Goal: Feedback & Contribution: Contribute content

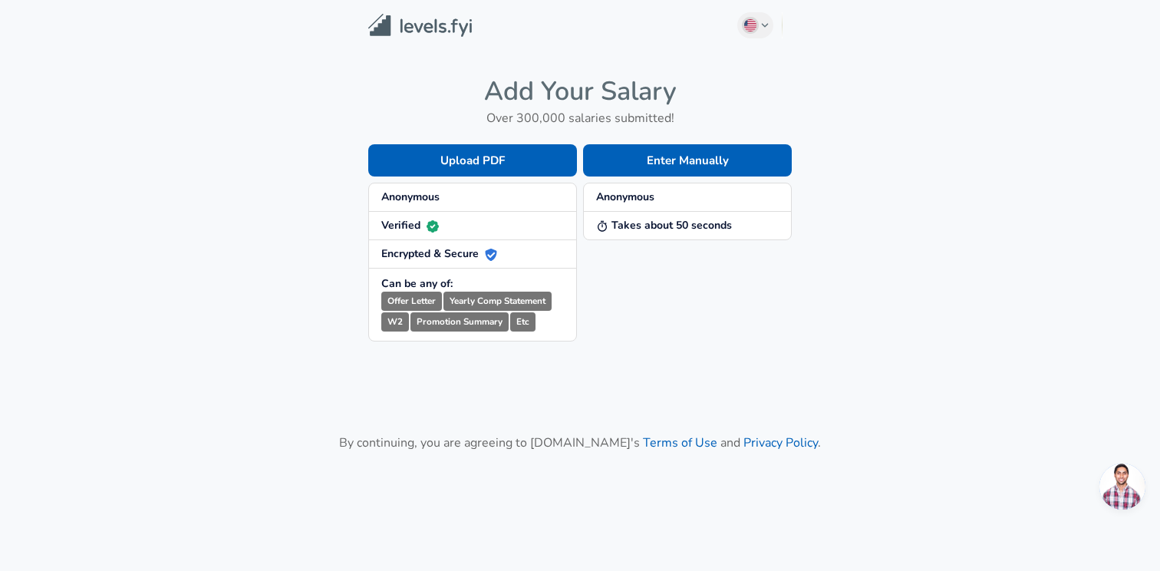
click at [634, 201] on strong "Anonymous" at bounding box center [625, 197] width 58 height 15
click at [638, 225] on strong "Takes about 50 seconds" at bounding box center [664, 225] width 136 height 15
click at [660, 159] on button "Enter Manually" at bounding box center [687, 160] width 209 height 32
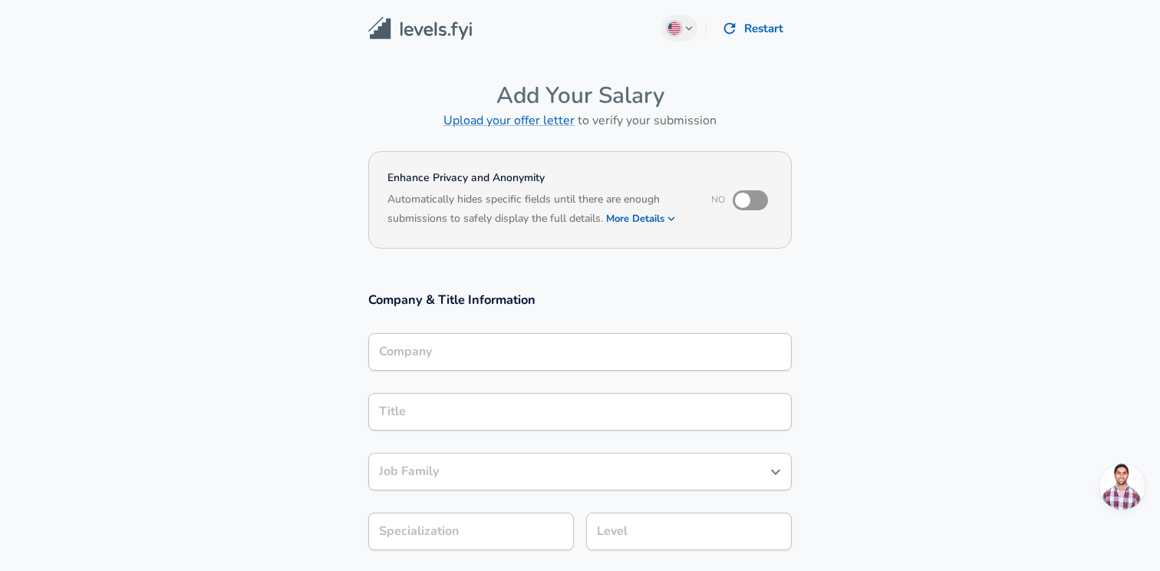
click at [507, 347] on input "Company" at bounding box center [580, 352] width 410 height 24
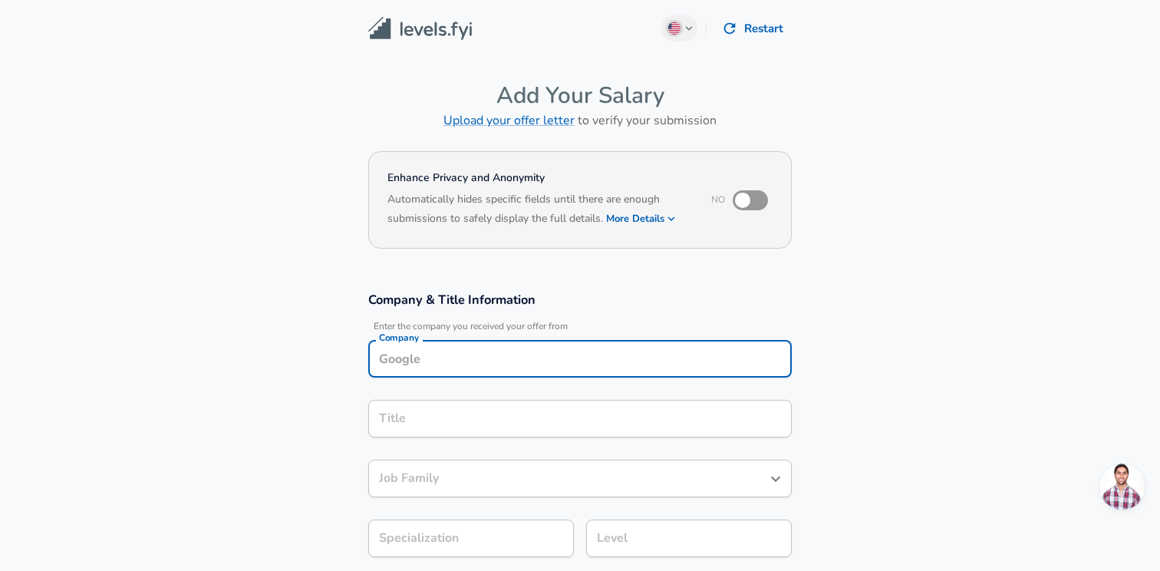
scroll to position [15, 0]
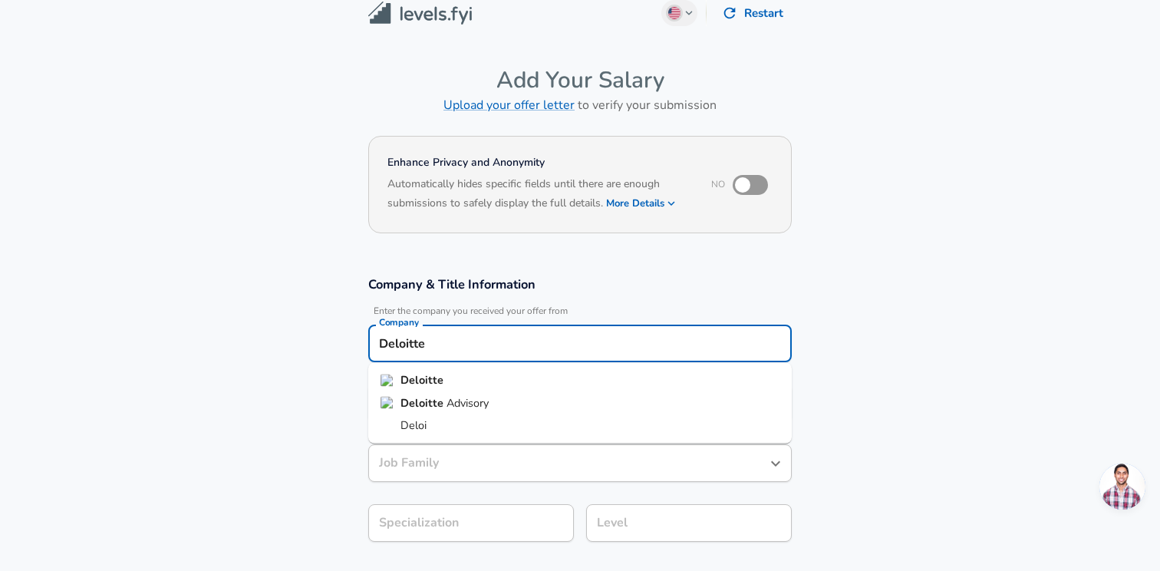
type input "Deloitte"
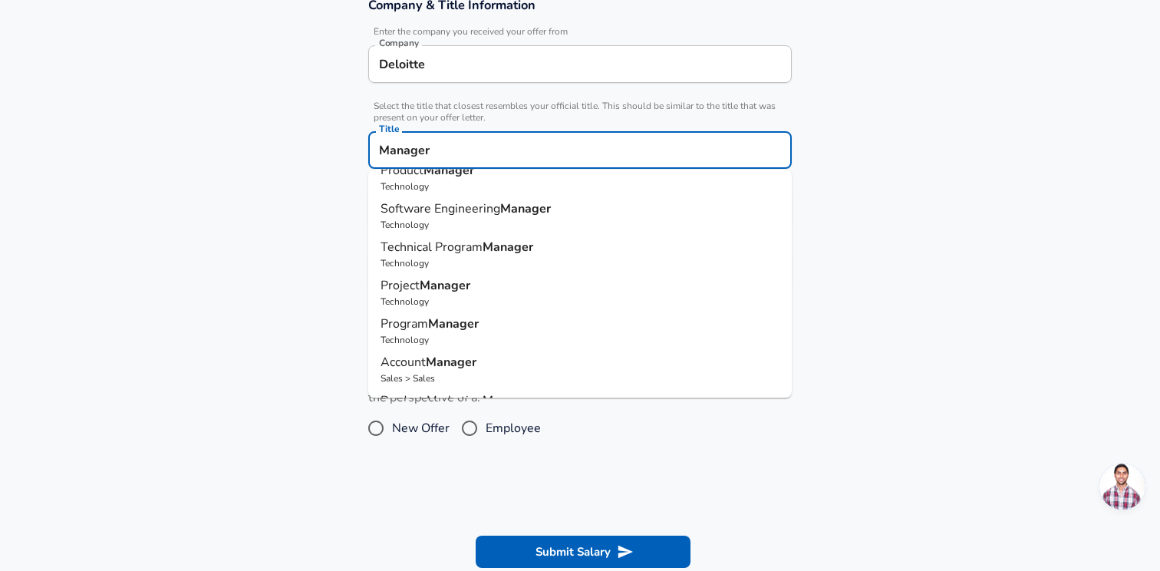
scroll to position [0, 0]
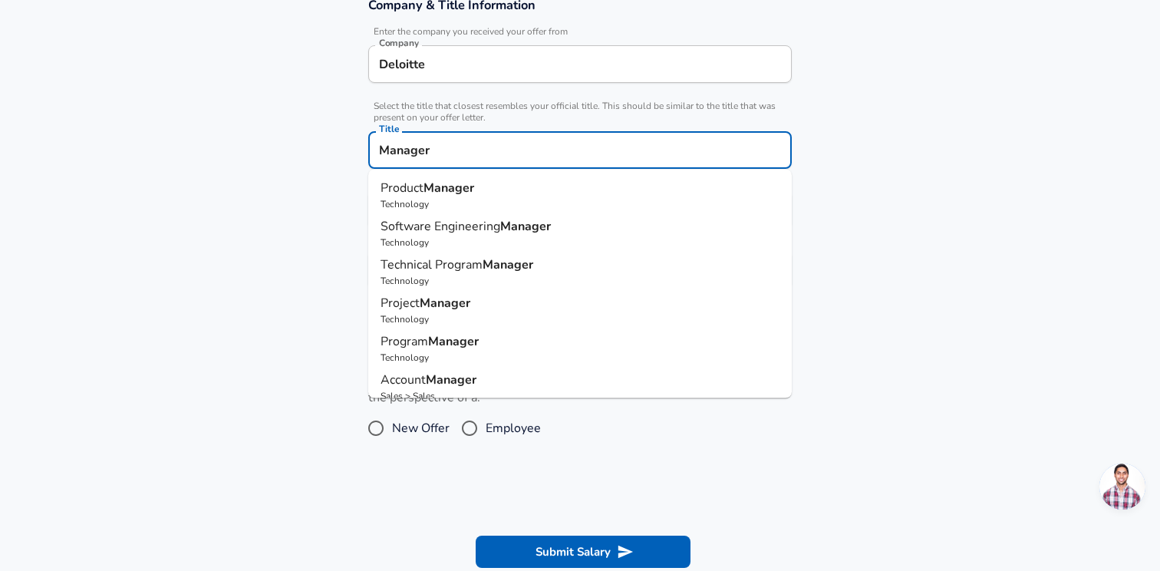
click at [526, 226] on strong "Manager" at bounding box center [525, 226] width 51 height 17
type input "Software Engineering Manager"
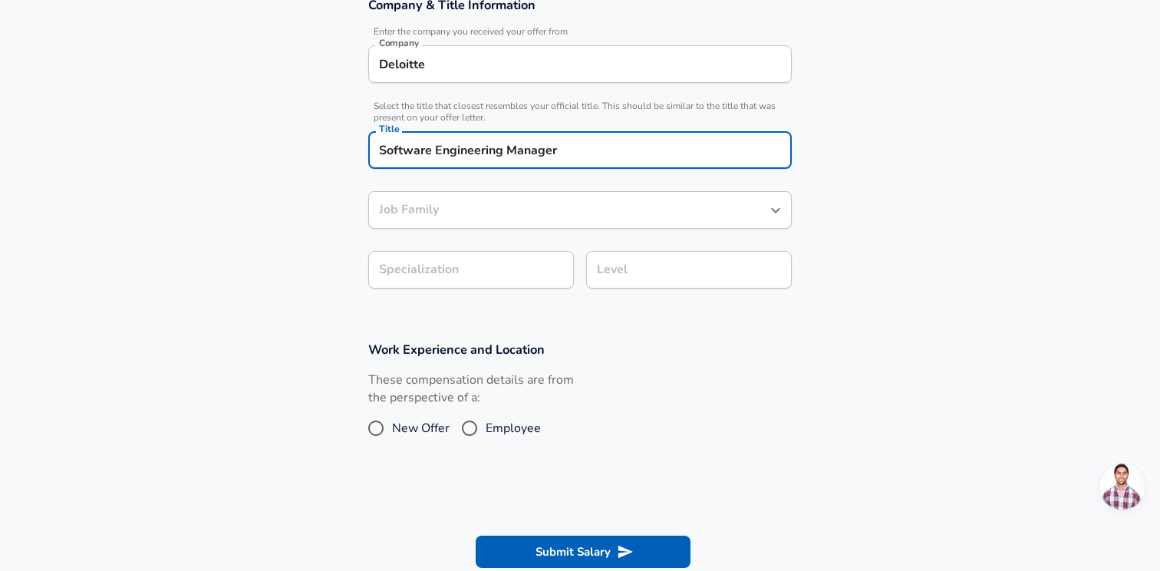
type input "Software Engineering Manager"
click at [568, 211] on input "Software Engineering Manager" at bounding box center [568, 210] width 387 height 24
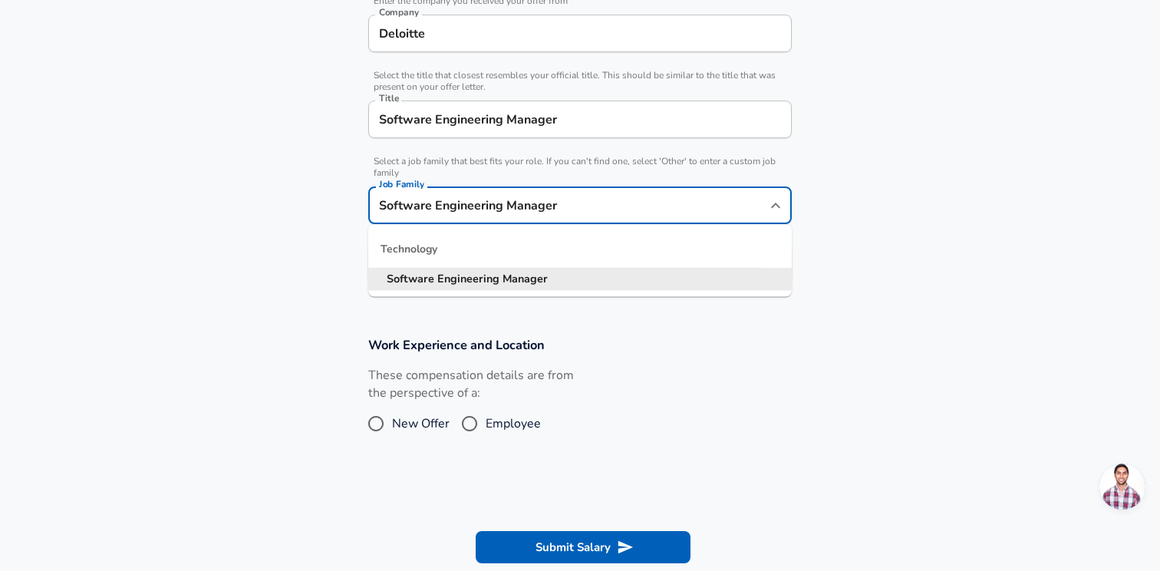
click at [568, 211] on input "Software Engineering Manager" at bounding box center [568, 205] width 387 height 24
click at [898, 259] on section "Company & Title Information Enter the company you received your offer from Comp…" at bounding box center [580, 133] width 1160 height 371
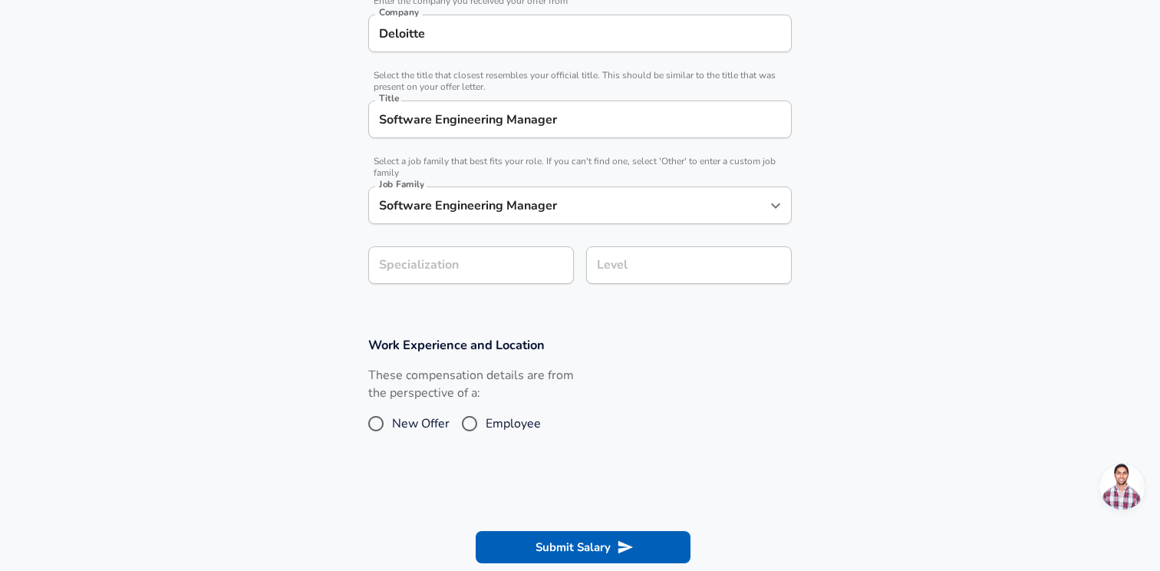
click at [421, 266] on section "Company & Title Information Enter the company you received your offer from Comp…" at bounding box center [580, 133] width 1160 height 371
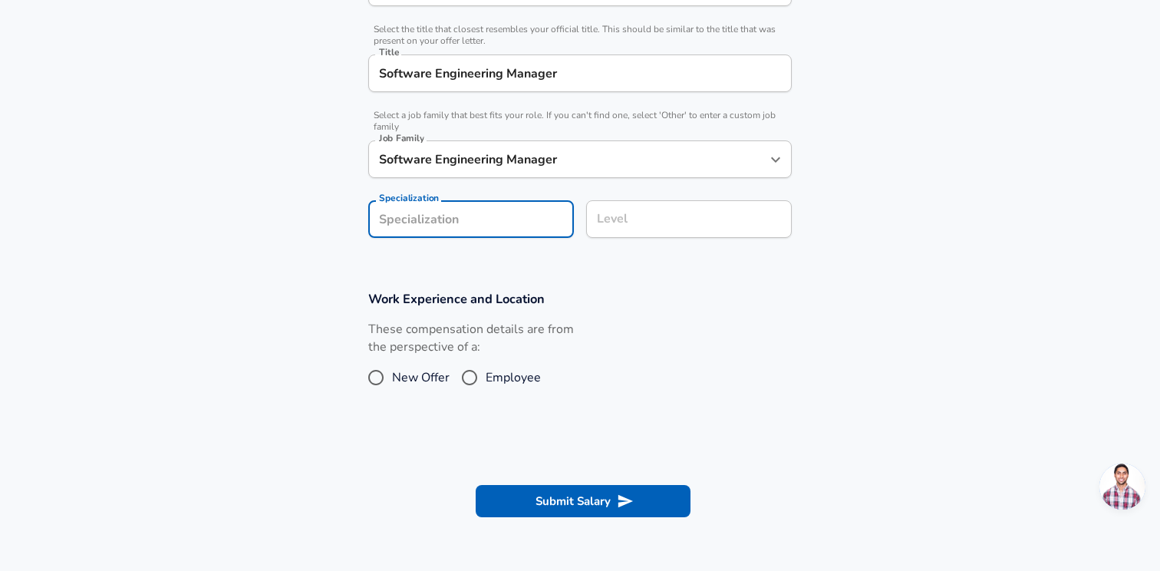
click at [629, 233] on div "Level" at bounding box center [689, 219] width 206 height 38
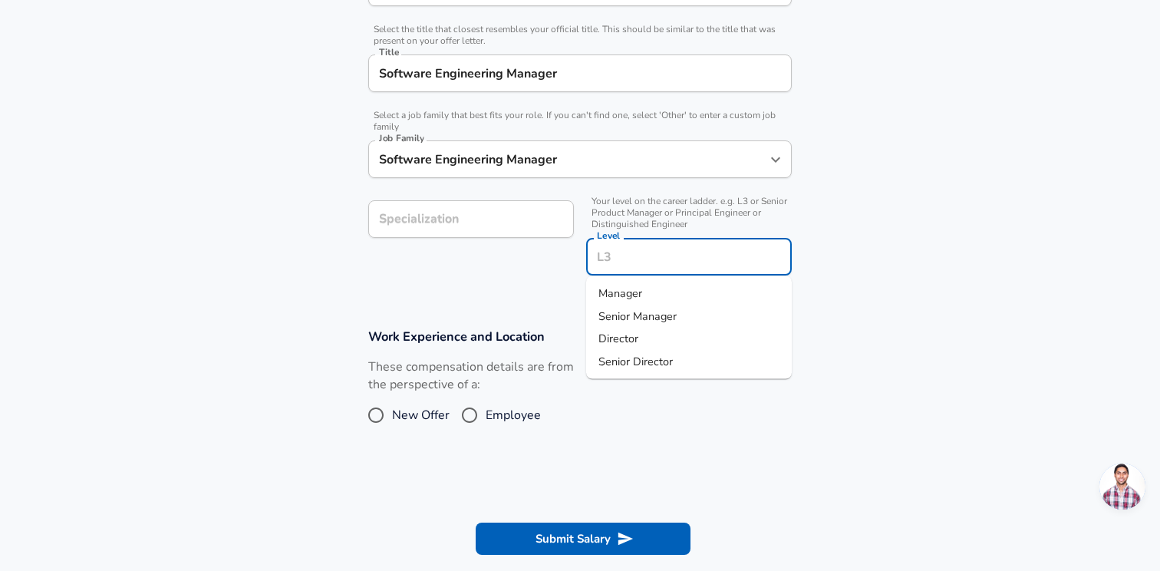
scroll to position [402, 0]
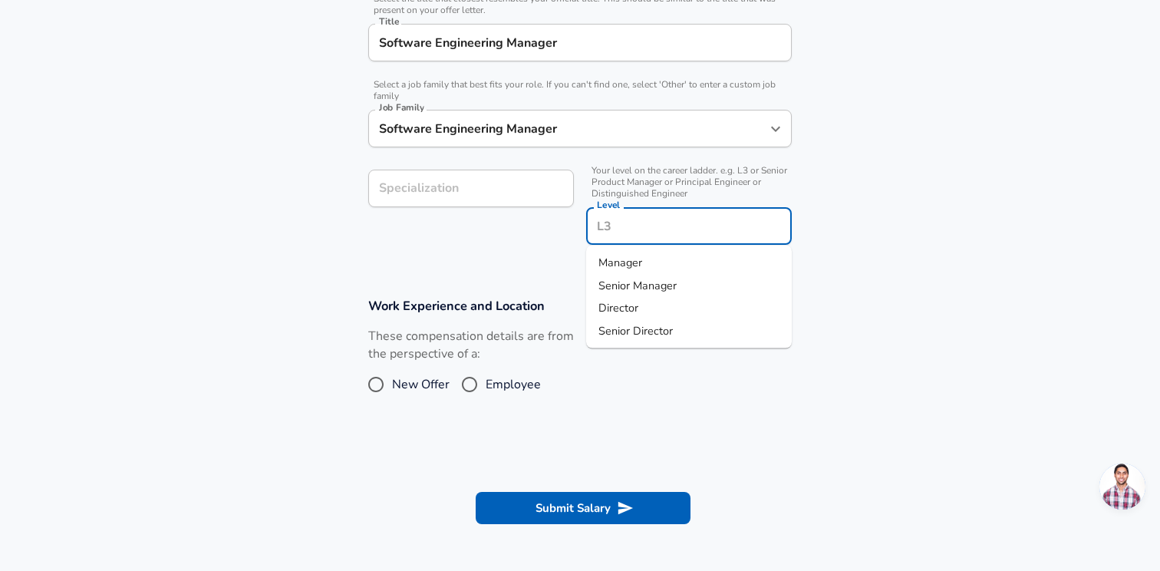
click at [648, 266] on li "Manager" at bounding box center [689, 263] width 206 height 23
type input "Manager"
click at [471, 385] on input "Employee" at bounding box center [470, 384] width 32 height 25
radio input "true"
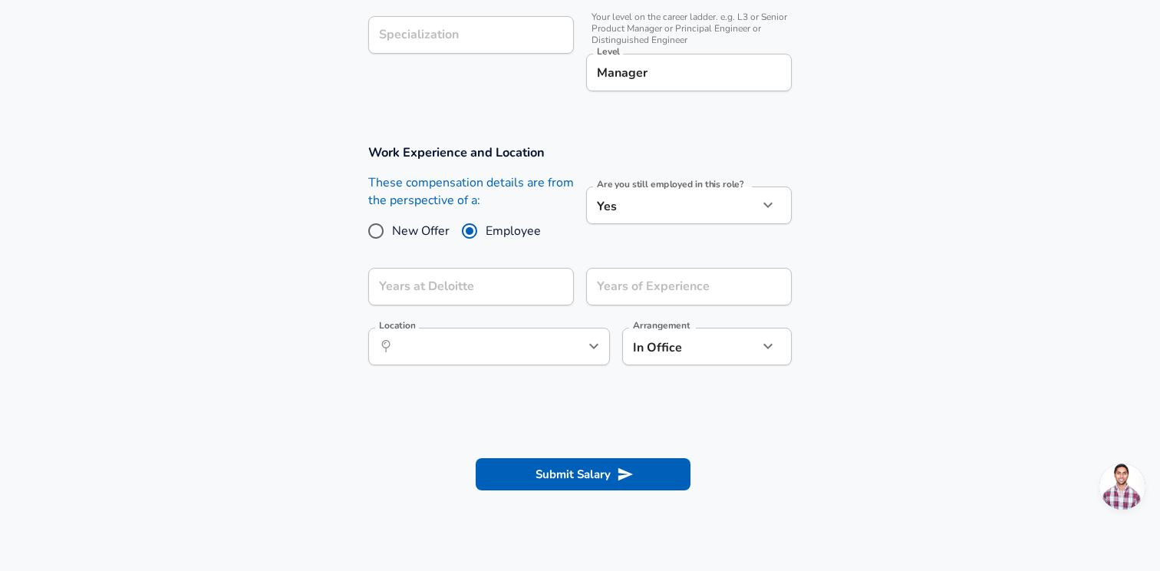
scroll to position [557, 0]
click at [499, 291] on input "Years at Deloitte" at bounding box center [454, 285] width 172 height 38
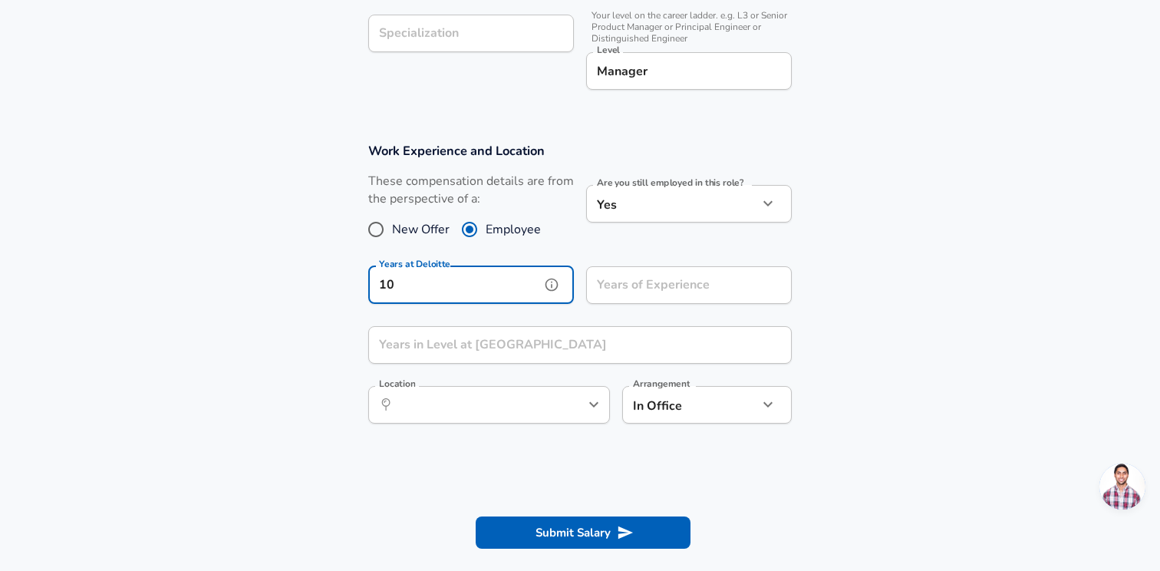
type input "10"
click at [678, 284] on input "Years of Experience" at bounding box center [672, 285] width 172 height 38
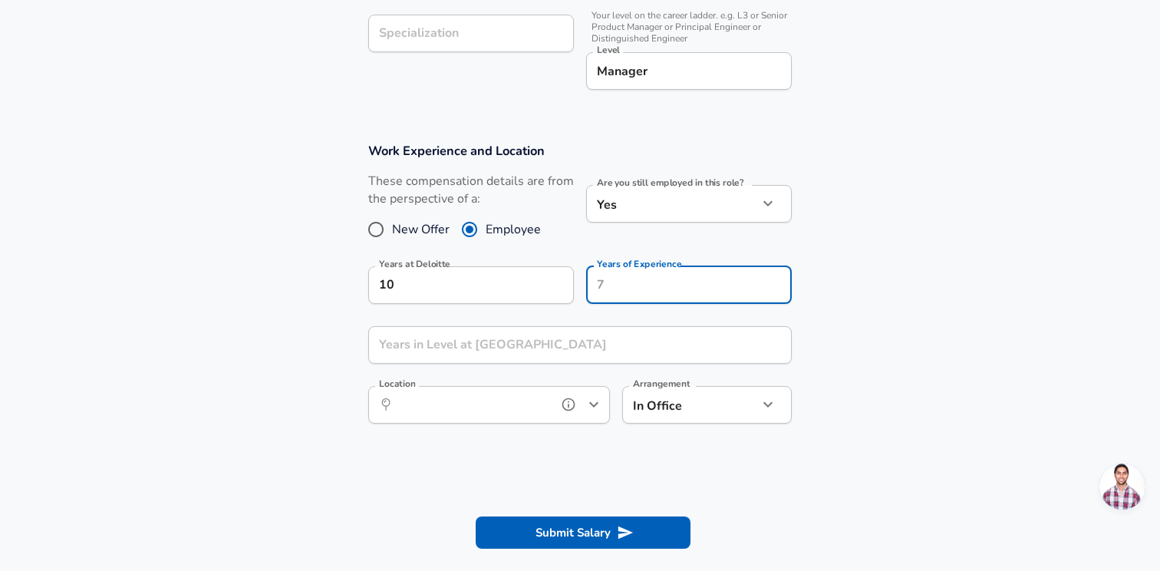
click at [538, 414] on input "Location" at bounding box center [472, 405] width 157 height 24
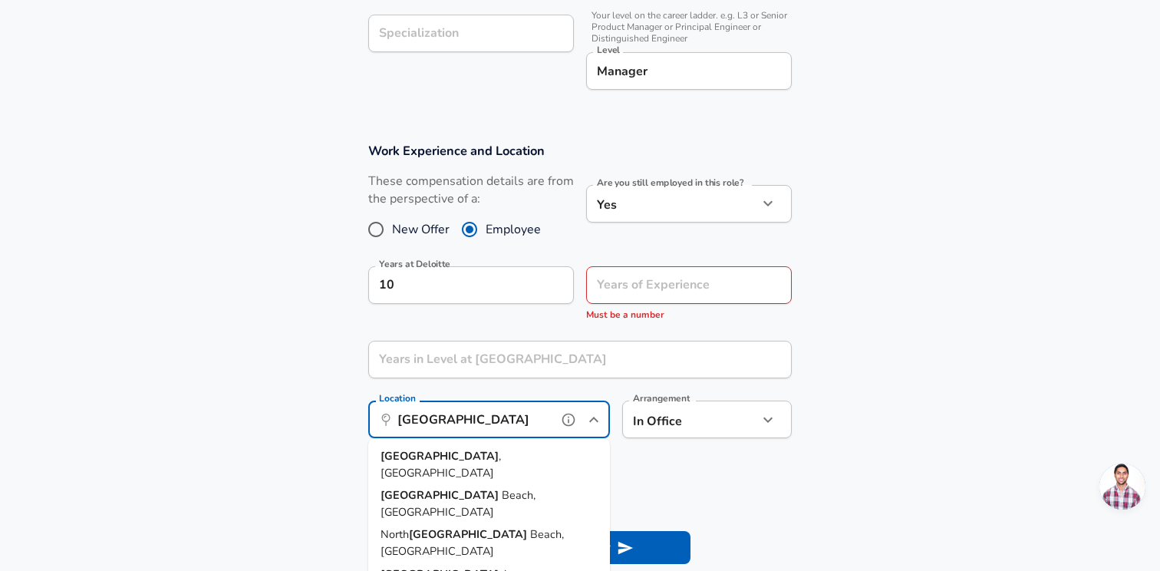
click at [486, 459] on li "[GEOGRAPHIC_DATA] , [GEOGRAPHIC_DATA]" at bounding box center [489, 464] width 242 height 39
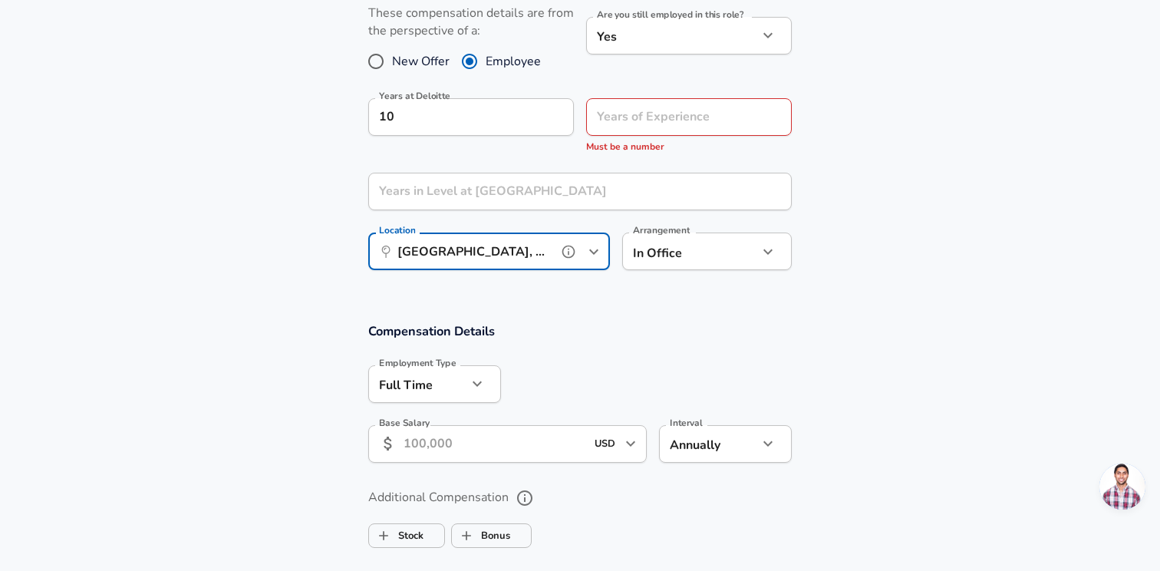
scroll to position [729, 0]
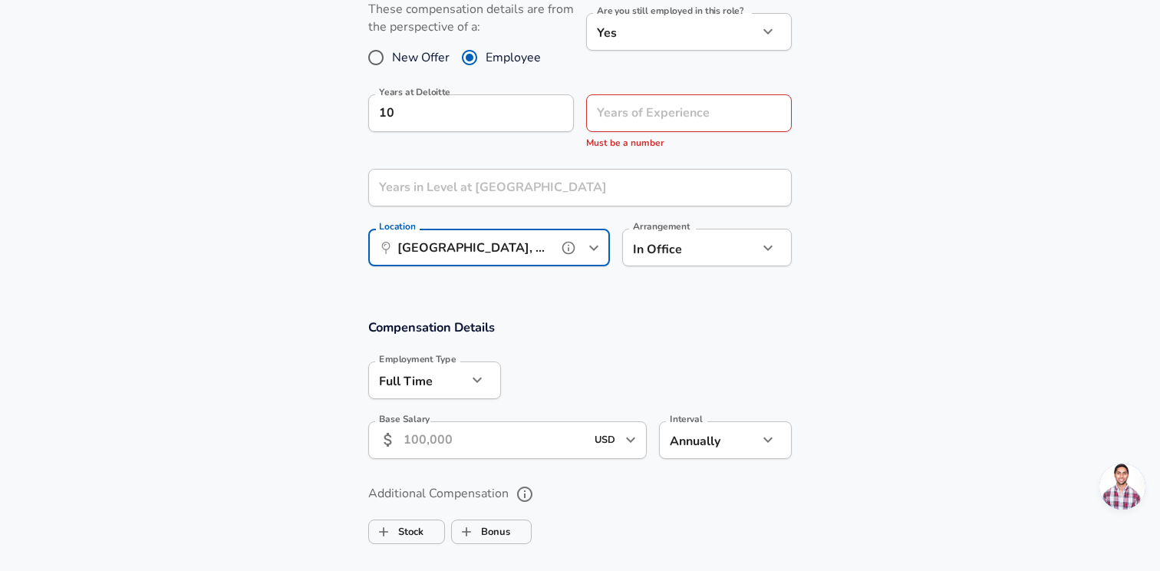
type input "[GEOGRAPHIC_DATA], [GEOGRAPHIC_DATA]"
click at [536, 433] on input "Base Salary" at bounding box center [495, 440] width 182 height 38
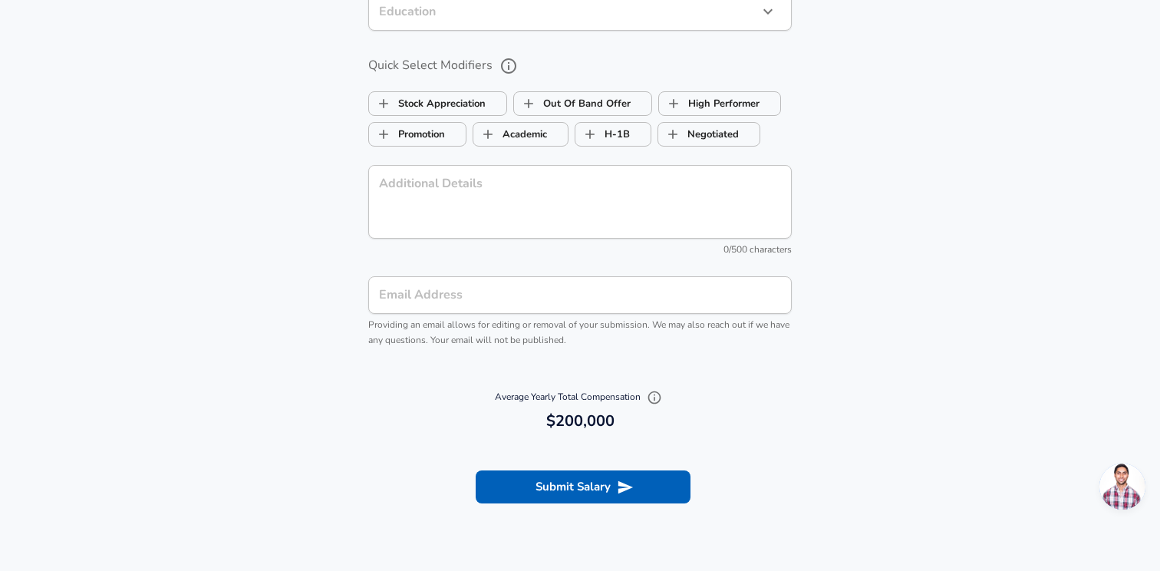
scroll to position [1461, 0]
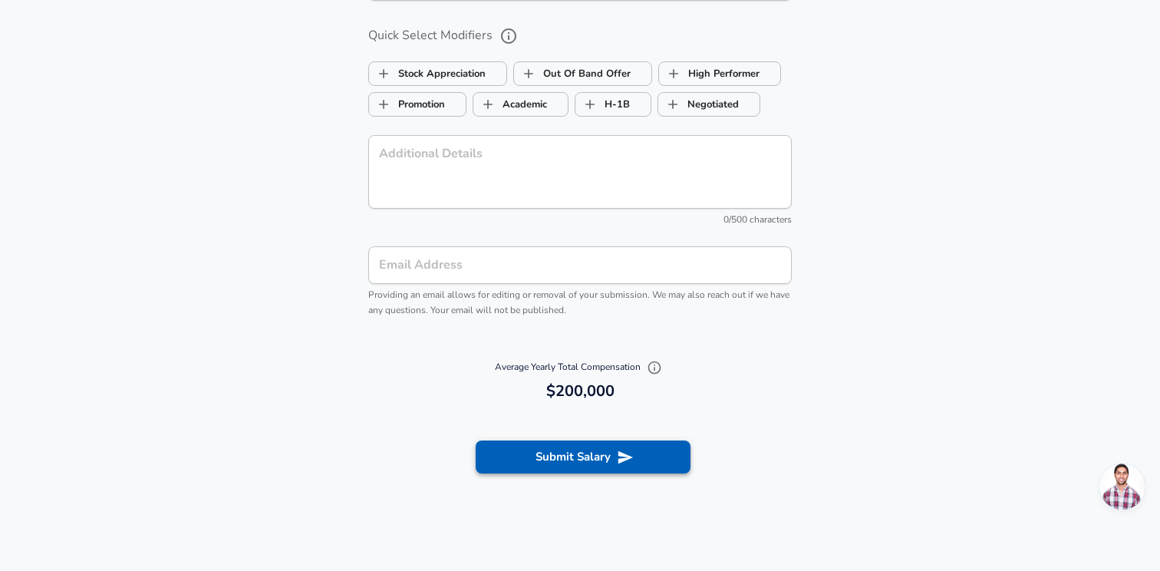
type input "200,000"
click at [568, 457] on button "Submit Salary" at bounding box center [583, 457] width 215 height 32
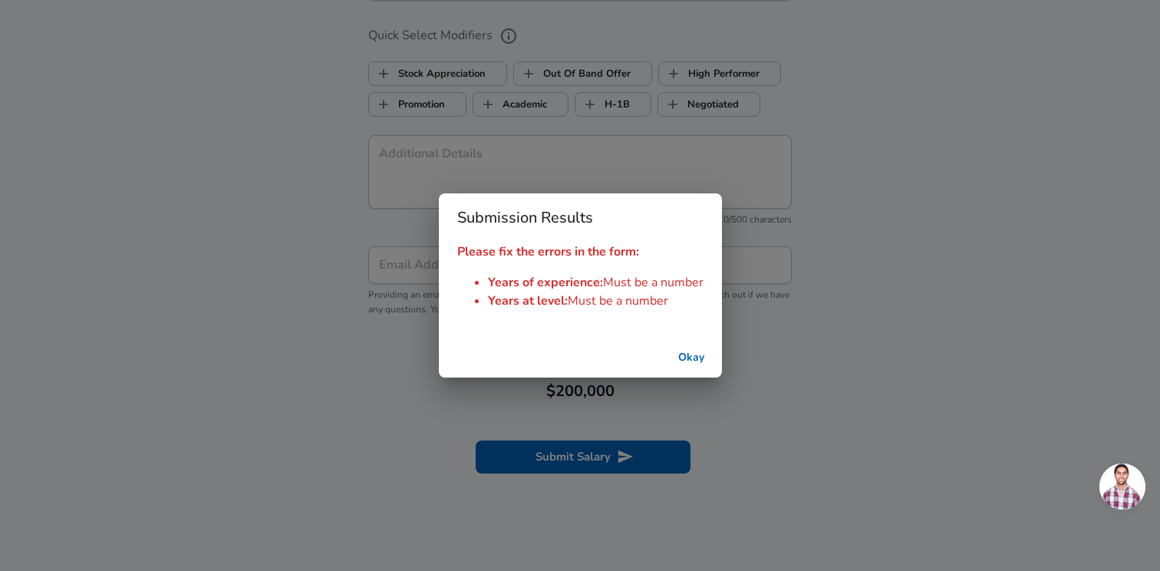
click at [688, 358] on button "Okay" at bounding box center [691, 358] width 49 height 28
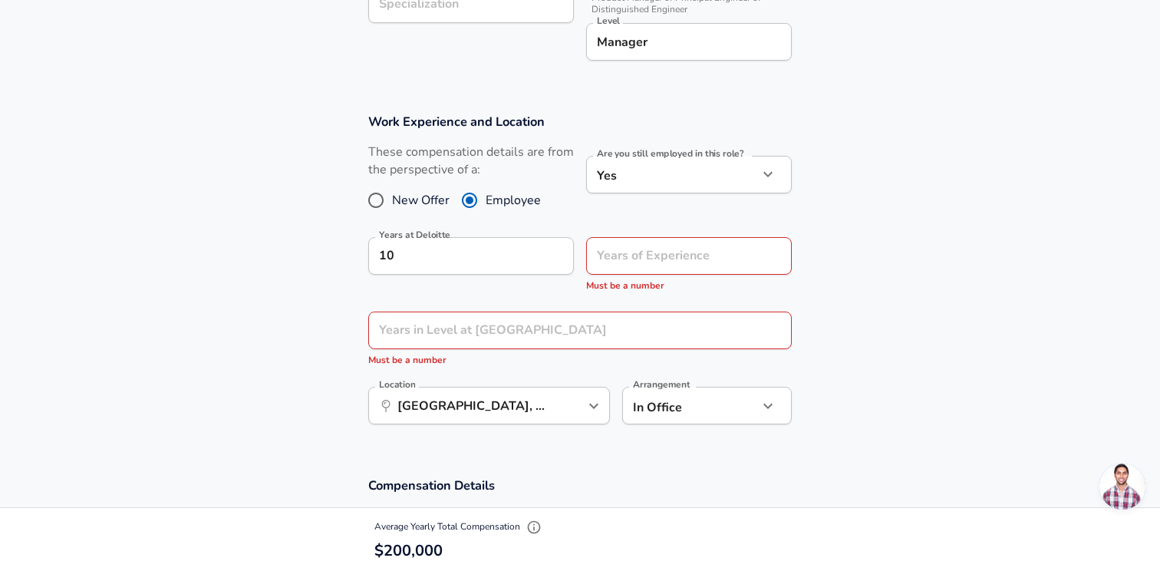
scroll to position [584, 0]
click at [678, 260] on input "Years of Experience" at bounding box center [672, 258] width 172 height 38
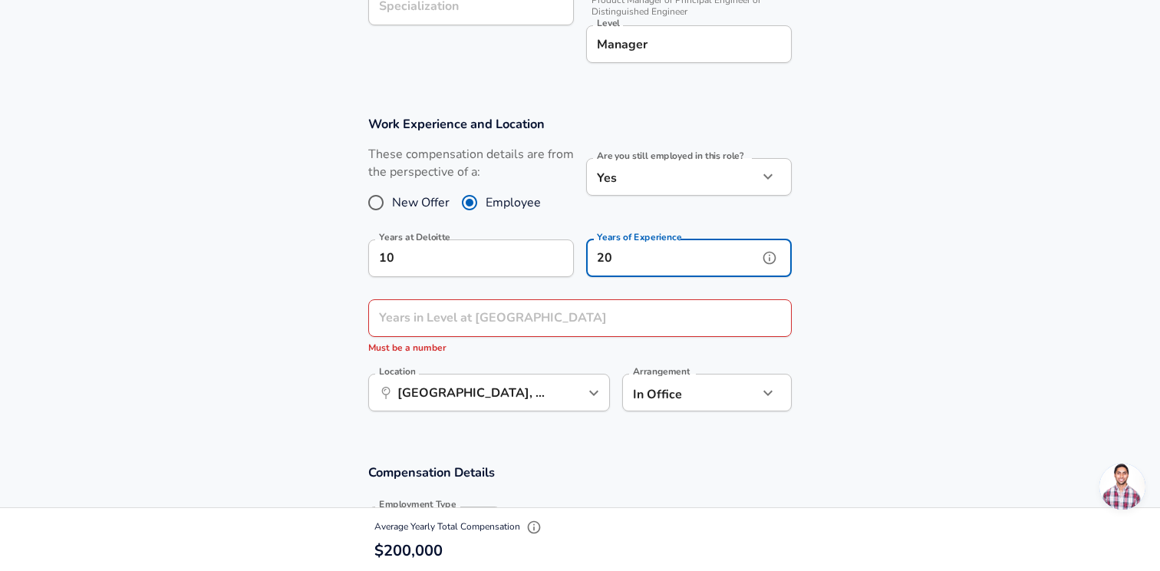
type input "20"
click at [586, 317] on input "Years in Level at [GEOGRAPHIC_DATA]" at bounding box center [563, 318] width 390 height 38
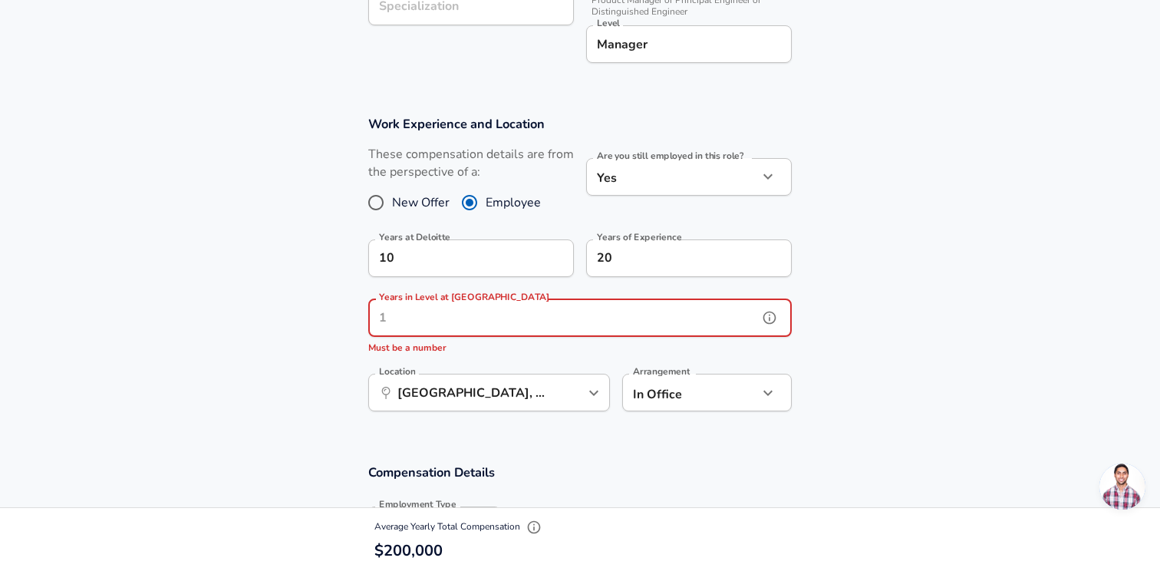
click at [770, 317] on icon "help" at bounding box center [769, 317] width 15 height 15
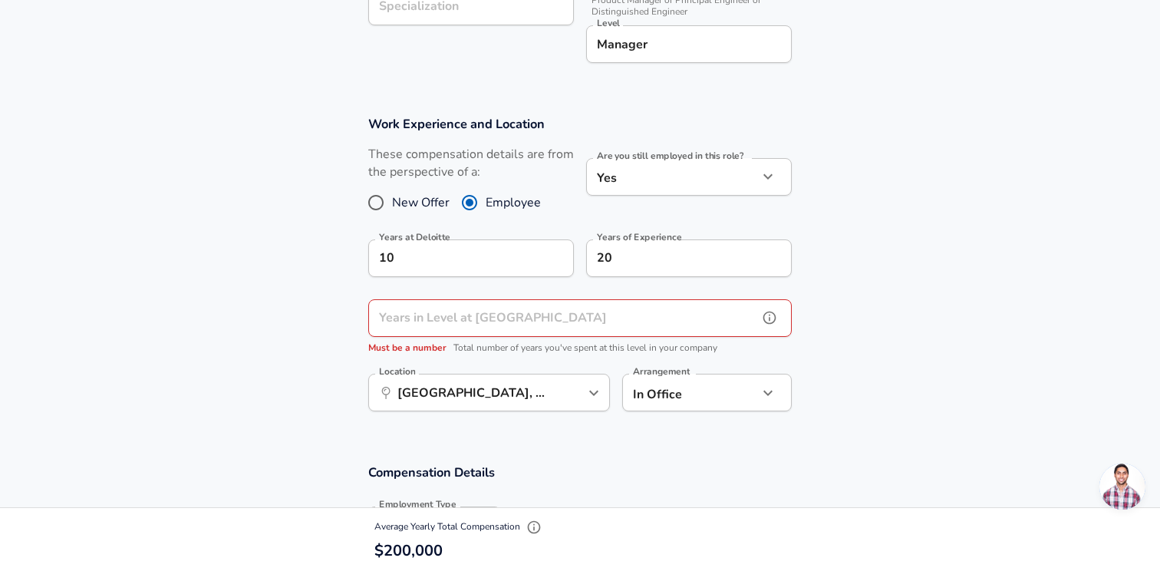
click at [723, 316] on input "Years in Level at [GEOGRAPHIC_DATA]" at bounding box center [563, 318] width 390 height 38
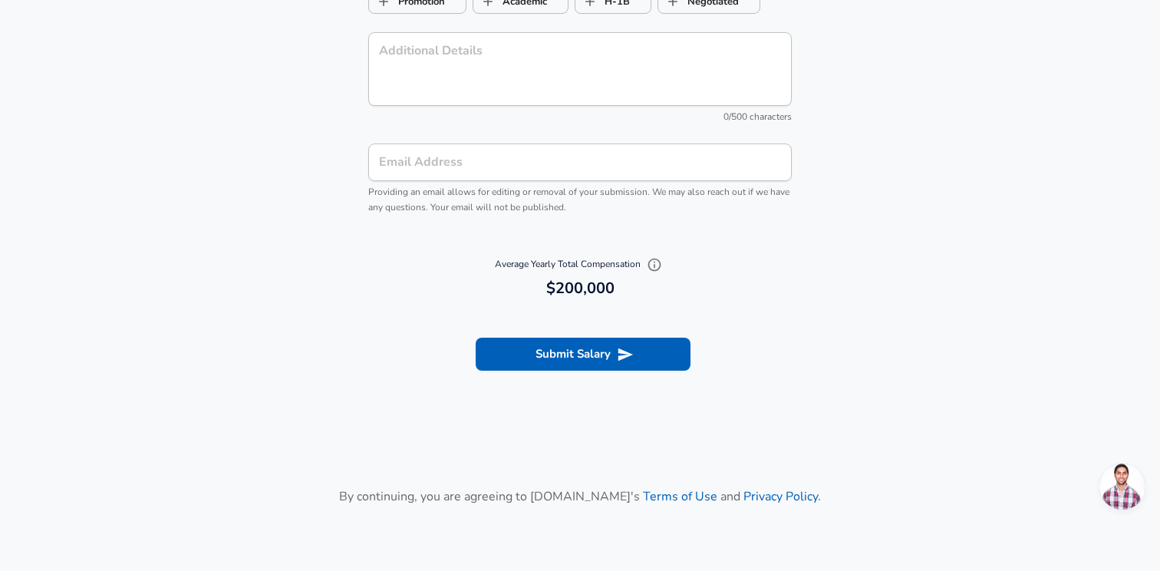
scroll to position [1581, 0]
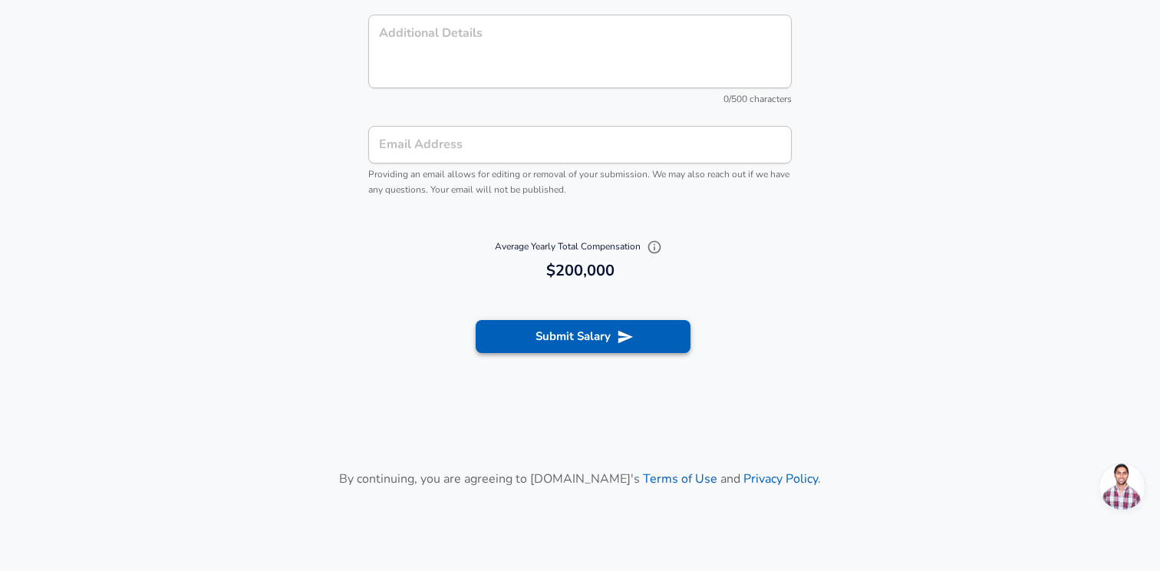
type input "5"
click at [555, 338] on button "Submit Salary" at bounding box center [583, 336] width 215 height 32
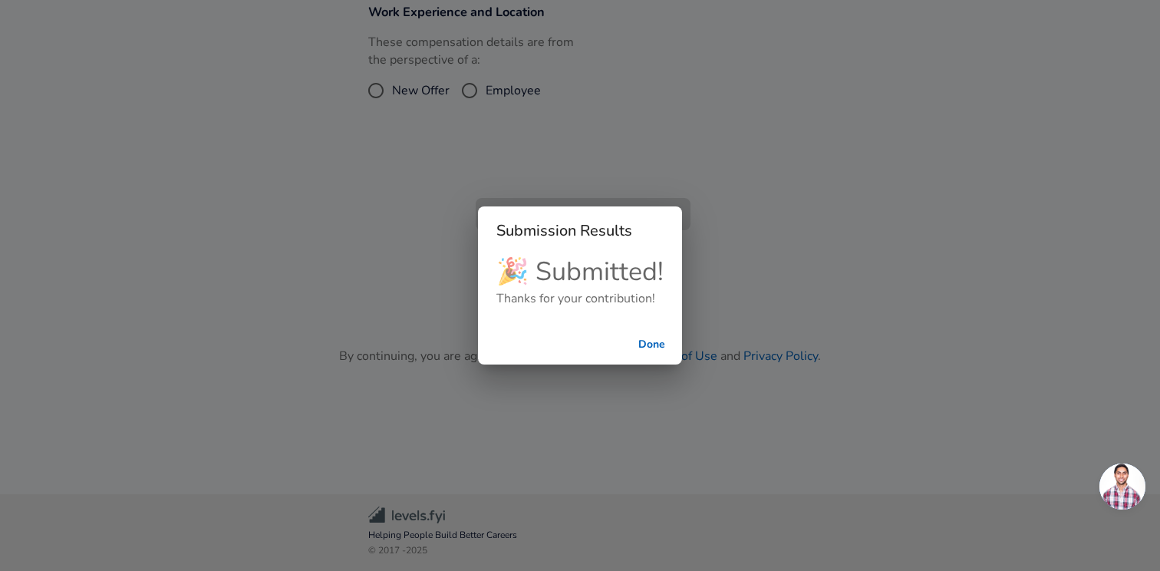
scroll to position [477, 0]
